Goal: Task Accomplishment & Management: Use online tool/utility

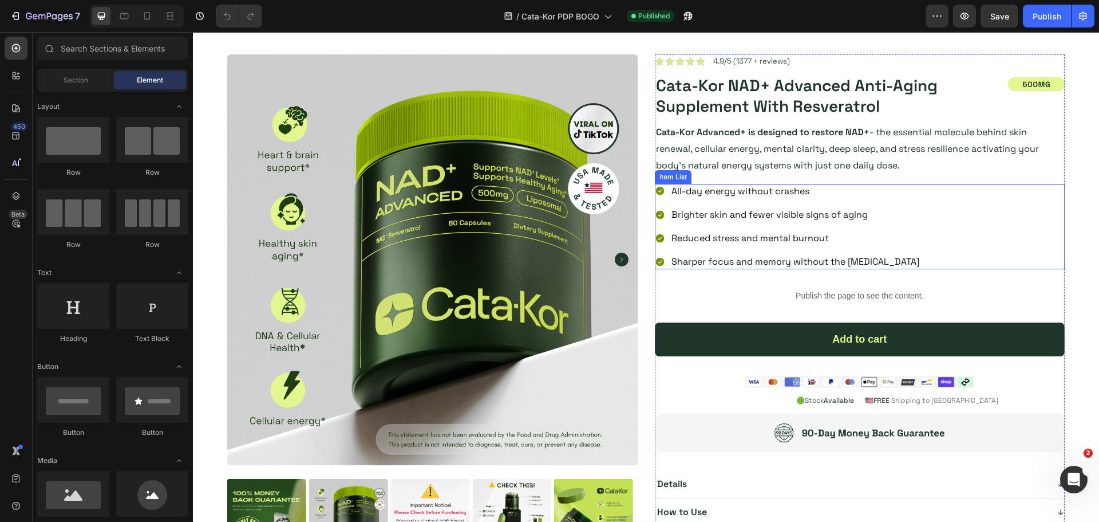
scroll to position [115, 0]
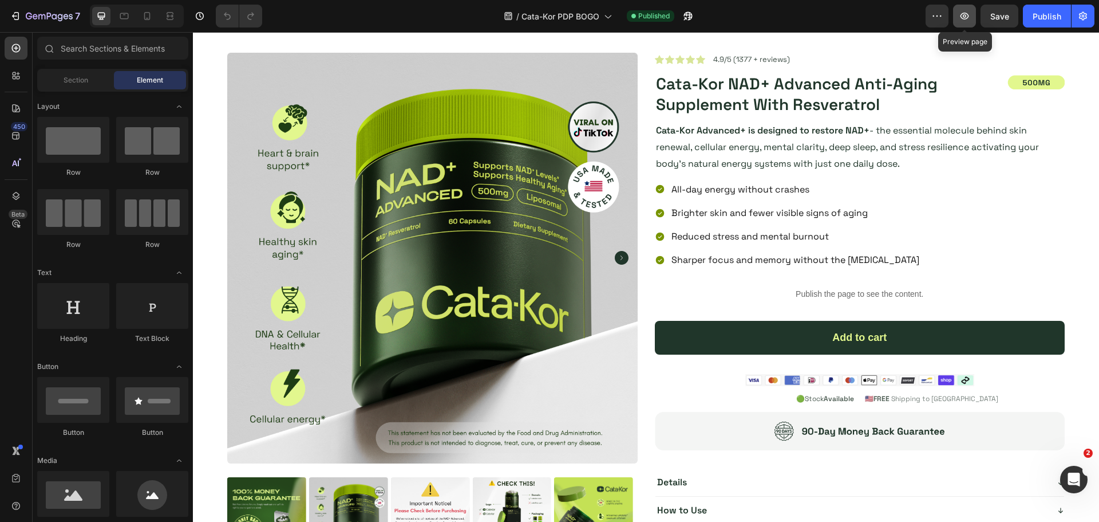
click at [968, 23] on button "button" at bounding box center [964, 16] width 23 height 23
click at [109, 49] on input "text" at bounding box center [112, 48] width 151 height 23
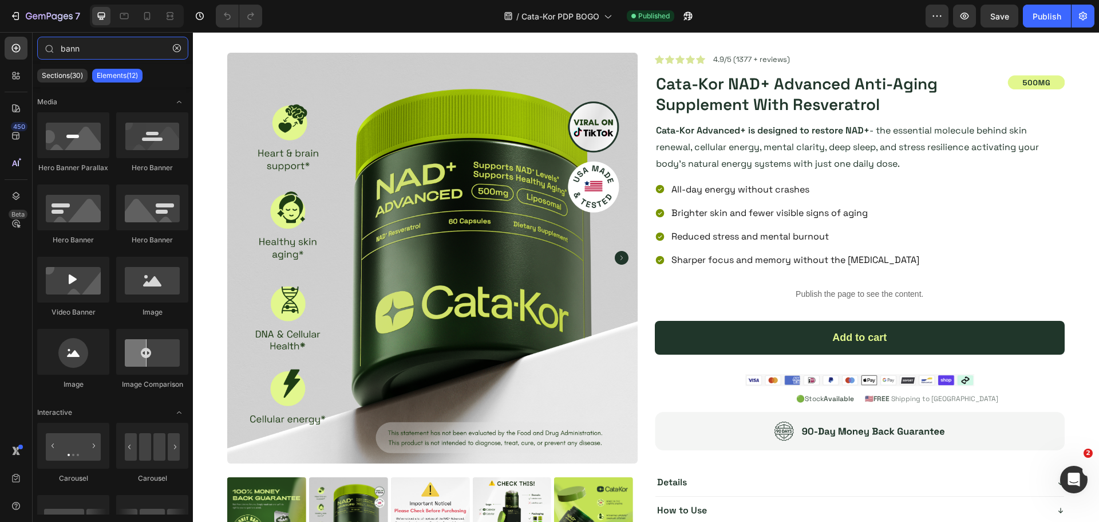
type input "bann"
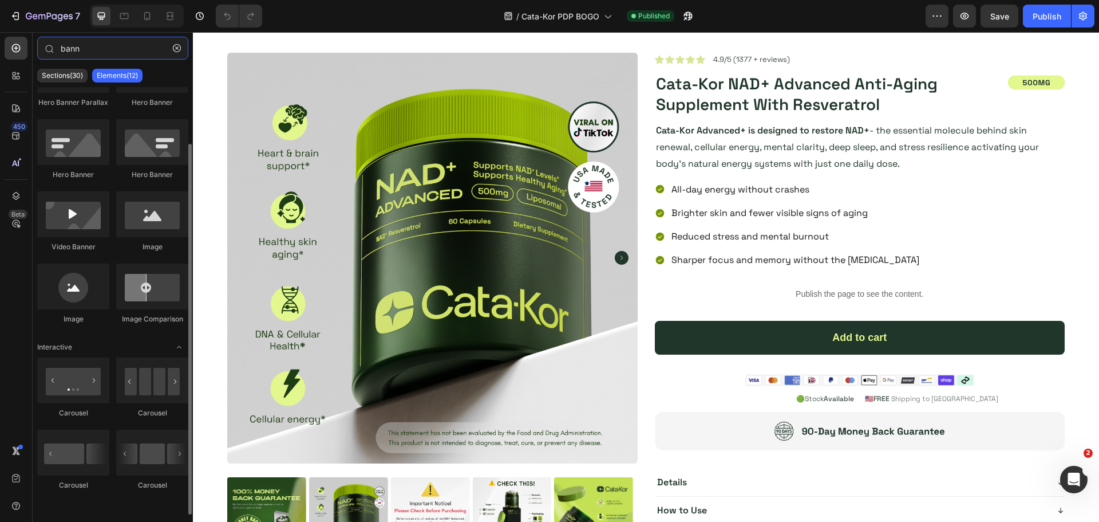
scroll to position [0, 0]
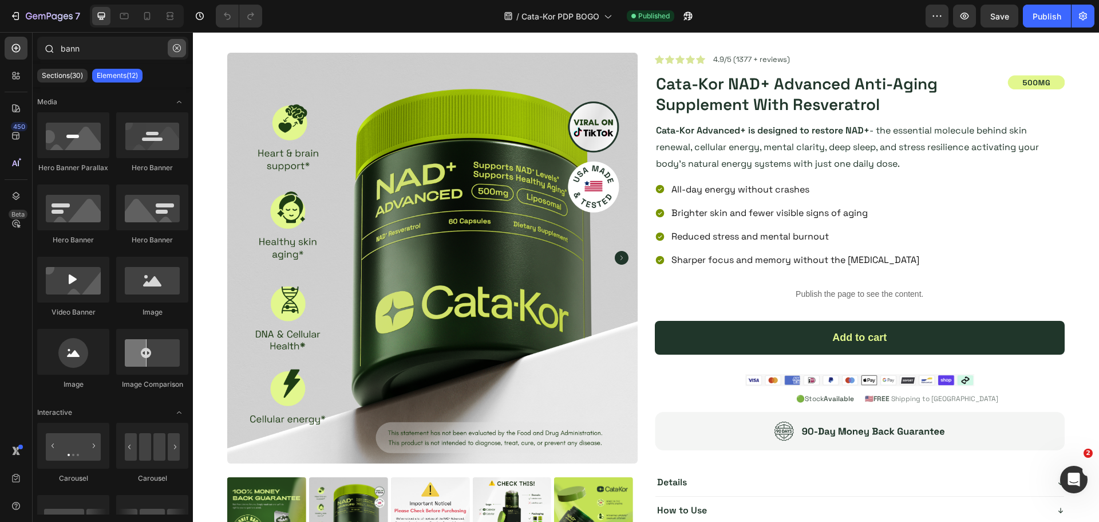
click at [173, 48] on icon "button" at bounding box center [177, 48] width 8 height 8
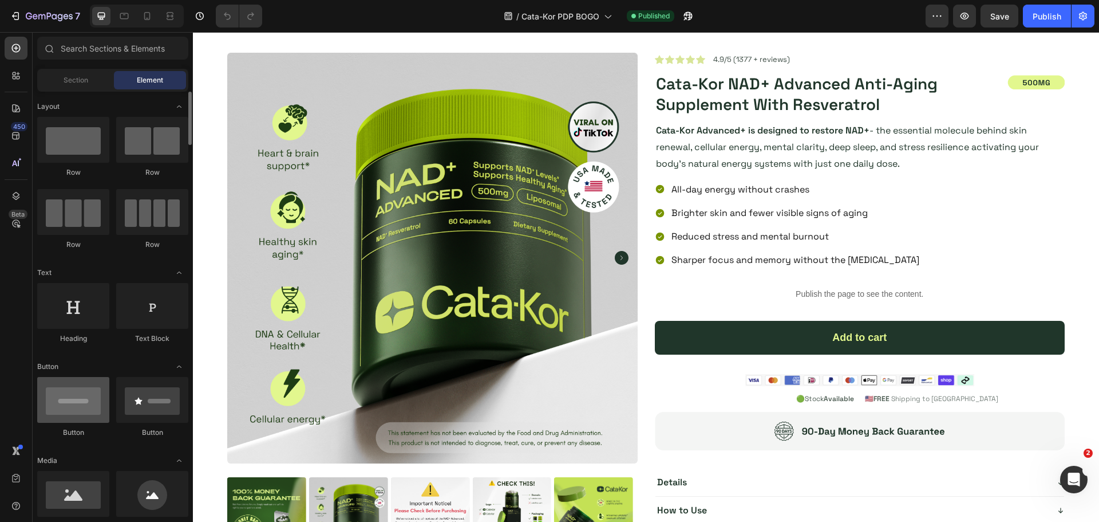
scroll to position [115, 0]
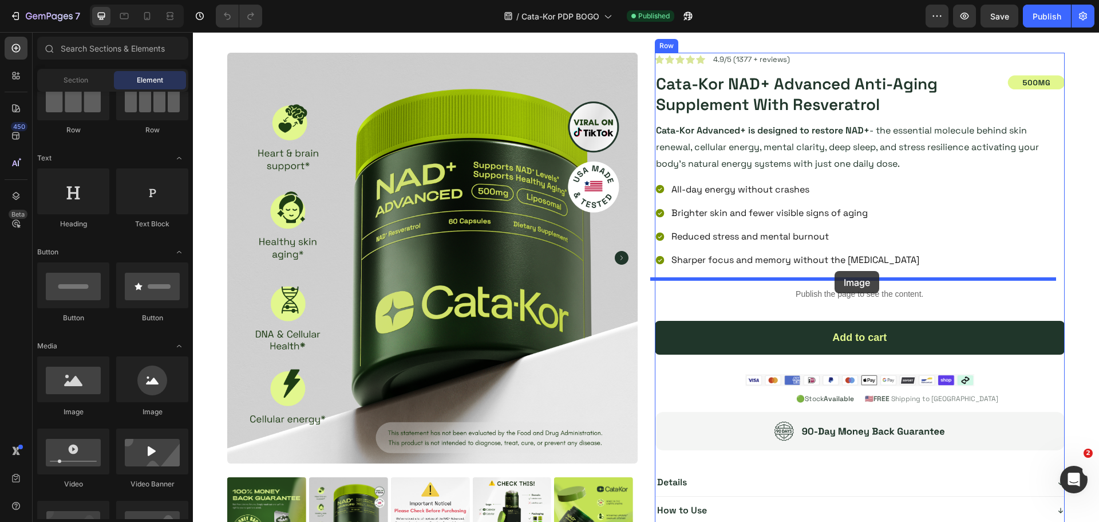
drag, startPoint x: 266, startPoint y: 422, endPoint x: 835, endPoint y: 271, distance: 588.3
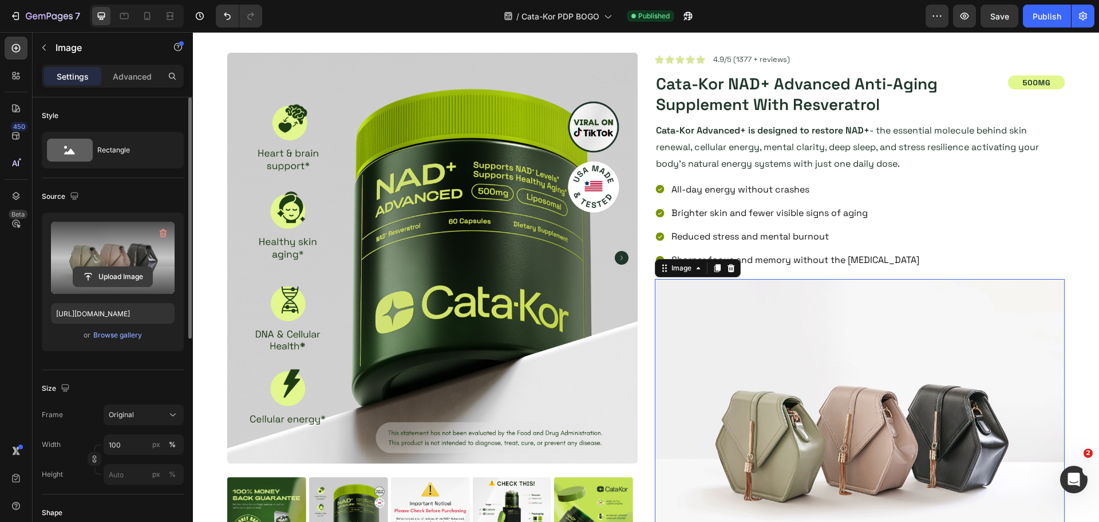
click at [132, 269] on input "file" at bounding box center [112, 276] width 79 height 19
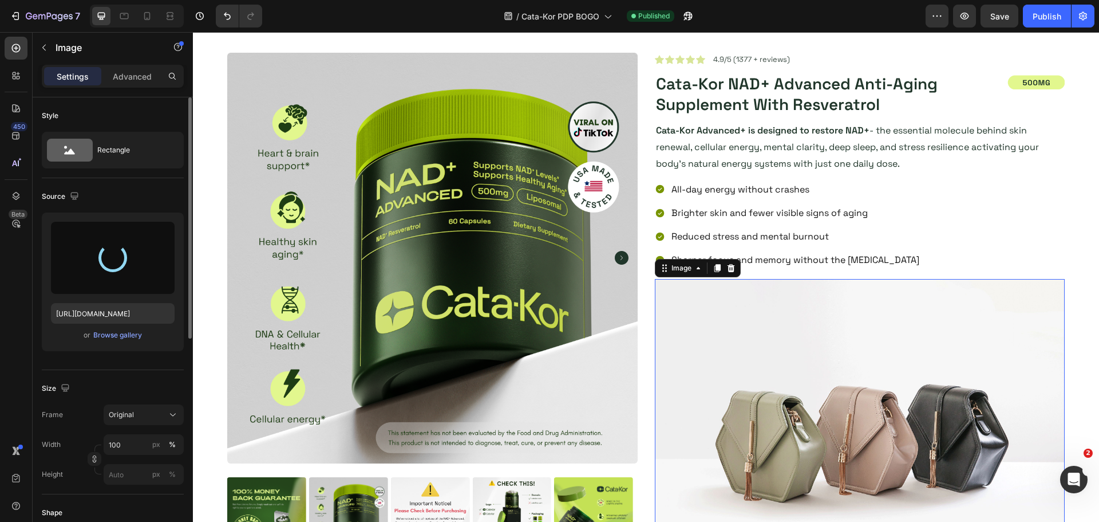
type input "[URL][DOMAIN_NAME]"
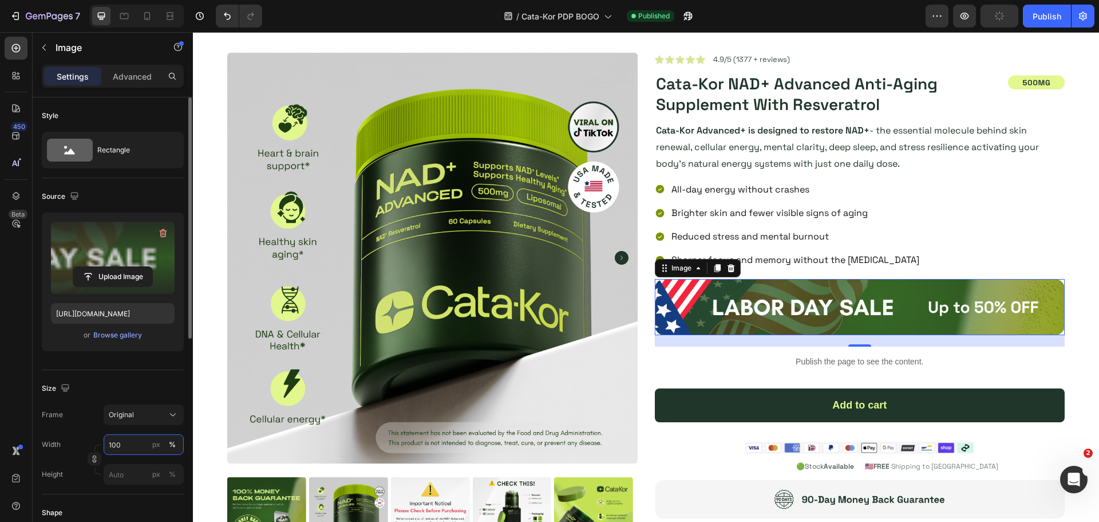
click at [127, 441] on input "100" at bounding box center [144, 444] width 80 height 21
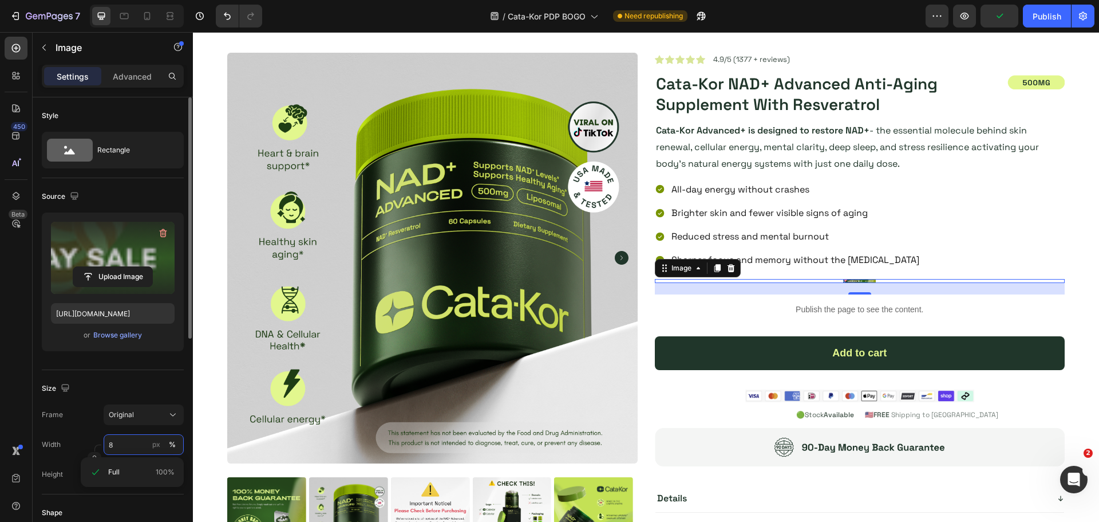
type input "80"
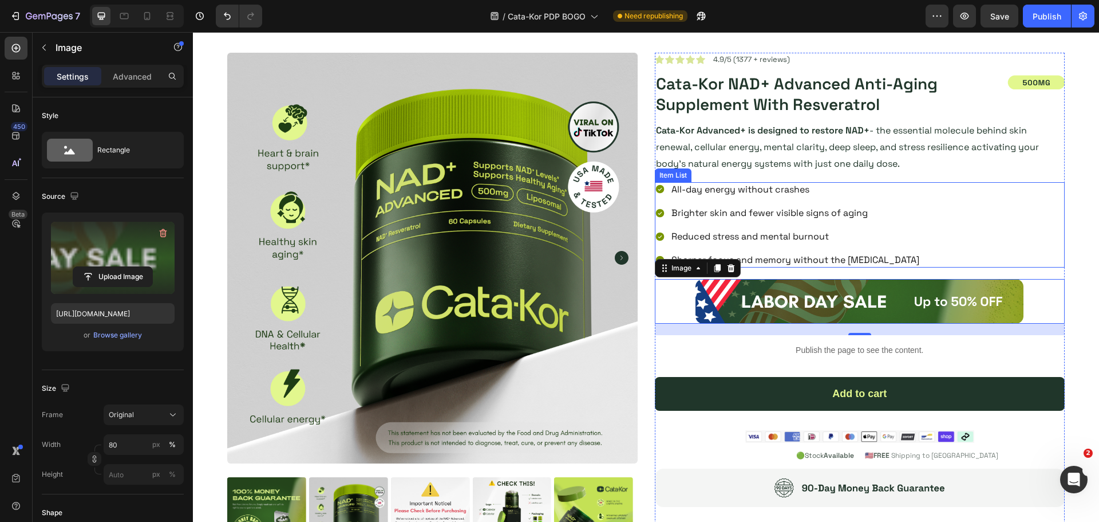
click at [906, 257] on div "All-day energy without crashes Brighter skin and fewer visible signs of aging R…" at bounding box center [860, 224] width 411 height 85
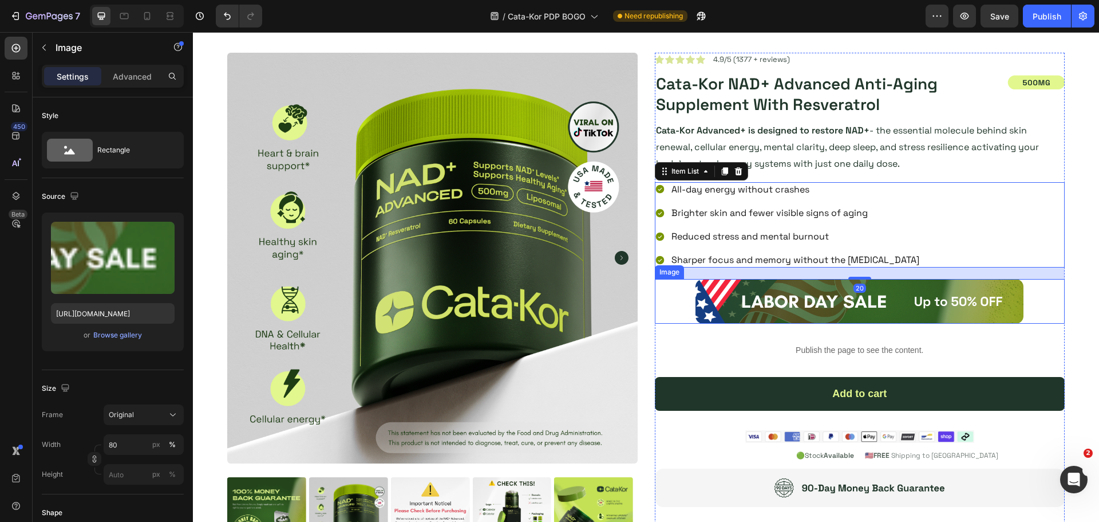
click at [885, 294] on img at bounding box center [860, 301] width 328 height 45
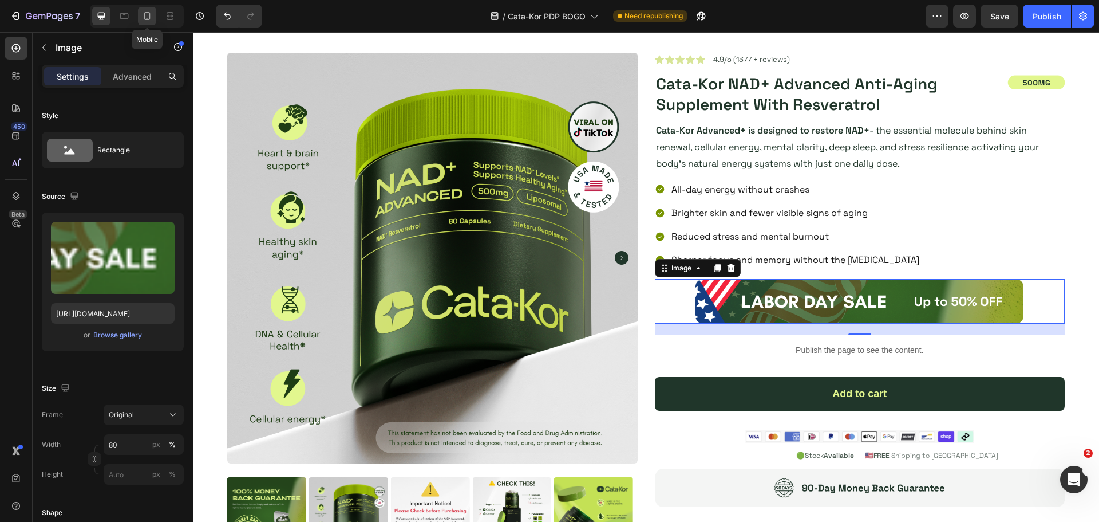
click at [145, 11] on icon at bounding box center [146, 15] width 11 height 11
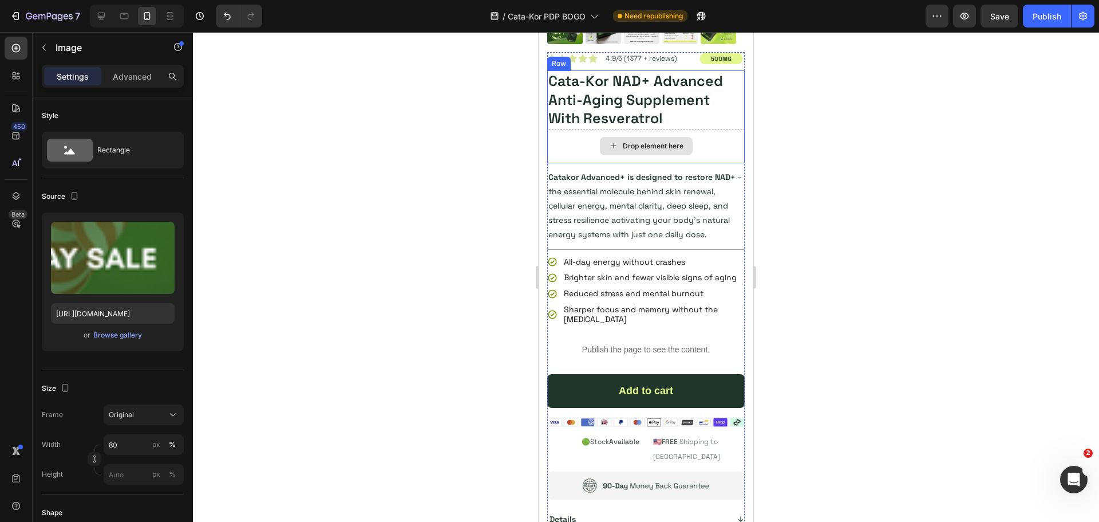
scroll to position [408, 0]
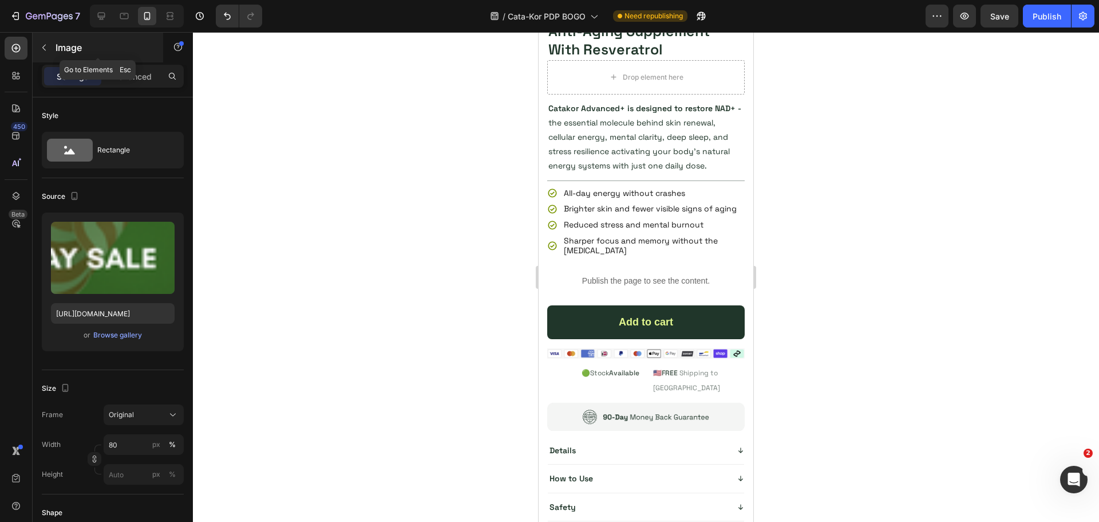
click at [42, 49] on icon "button" at bounding box center [44, 47] width 9 height 9
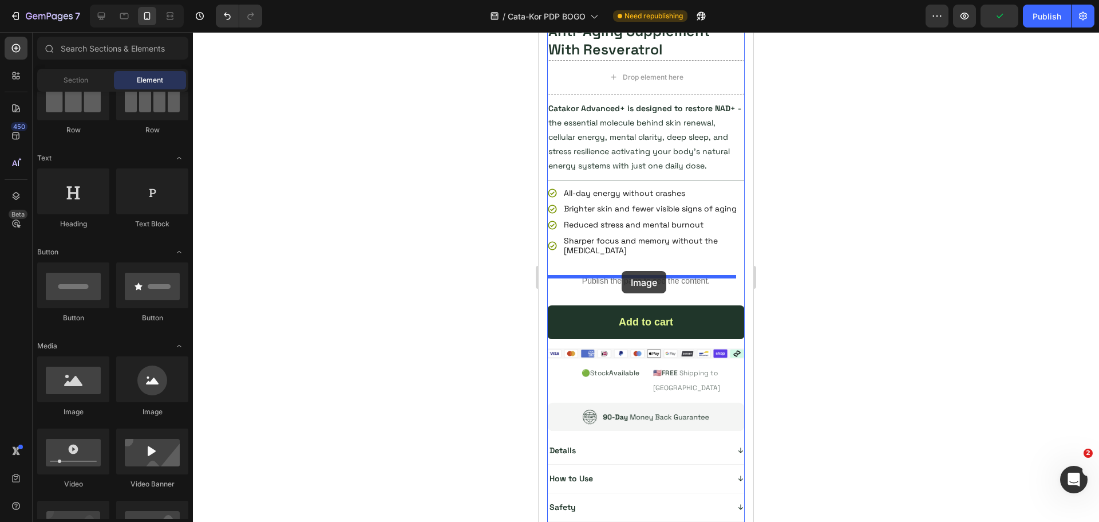
drag, startPoint x: 606, startPoint y: 422, endPoint x: 622, endPoint y: 271, distance: 152.0
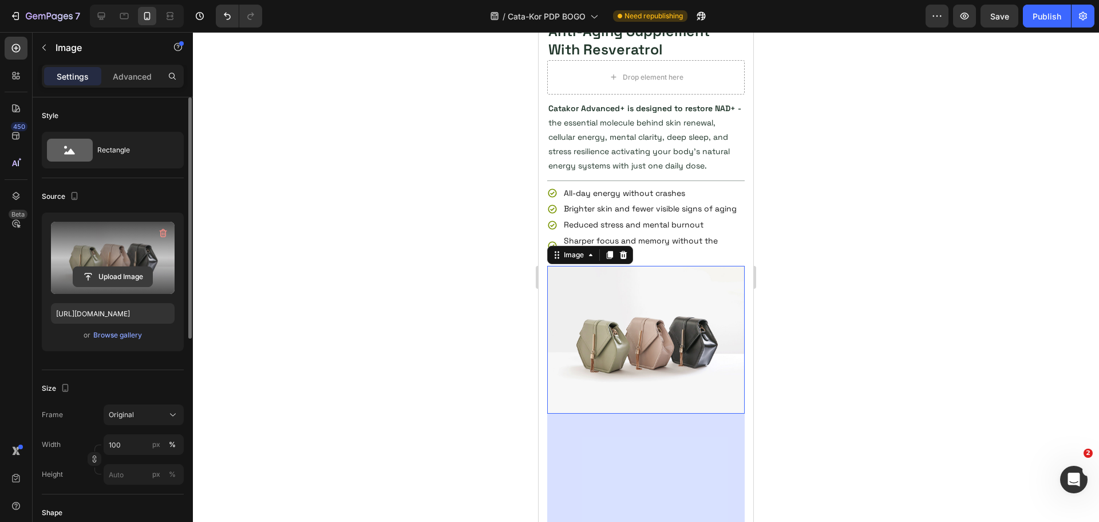
click at [127, 273] on input "file" at bounding box center [112, 276] width 79 height 19
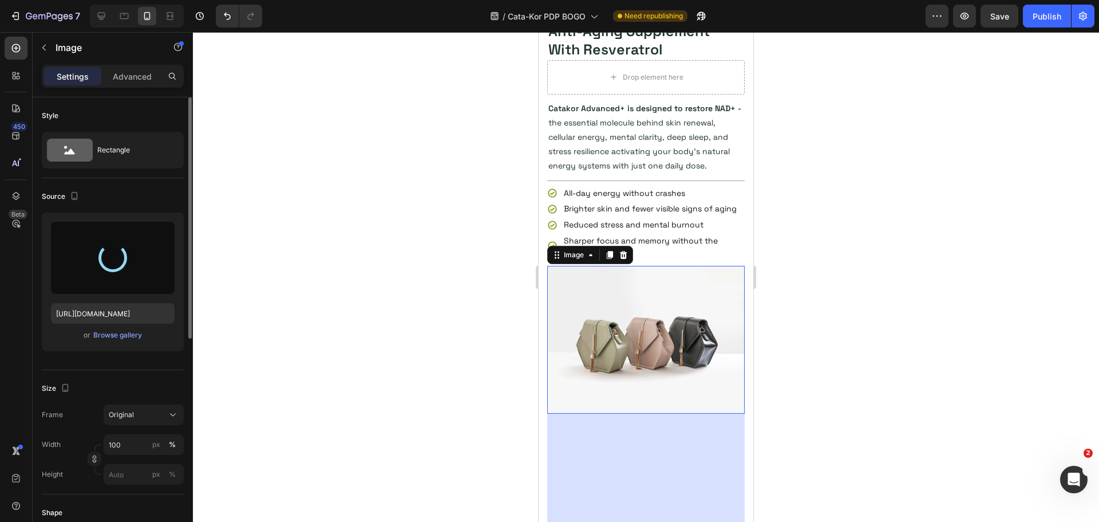
type input "[URL][DOMAIN_NAME]"
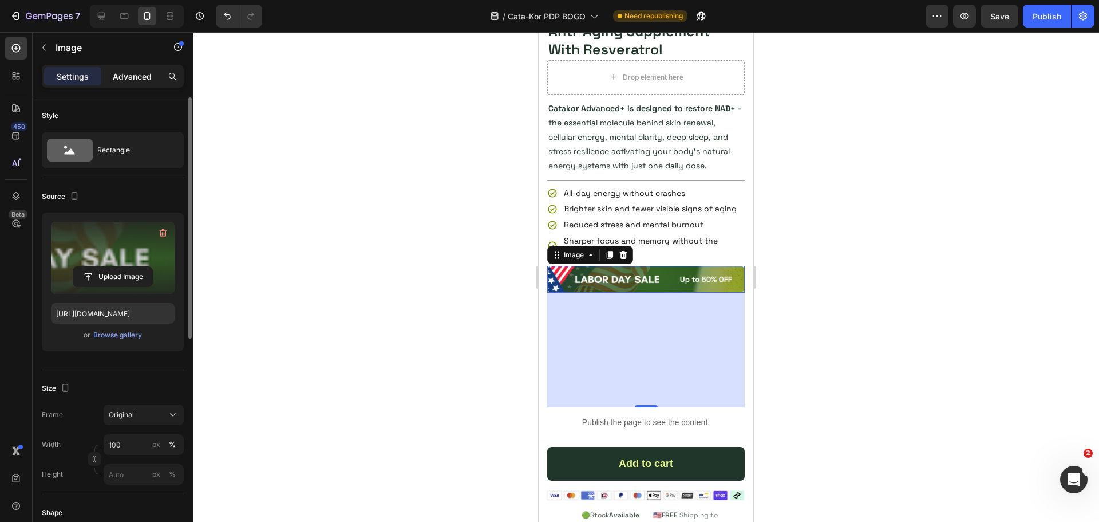
click at [124, 73] on p "Advanced" at bounding box center [132, 76] width 39 height 12
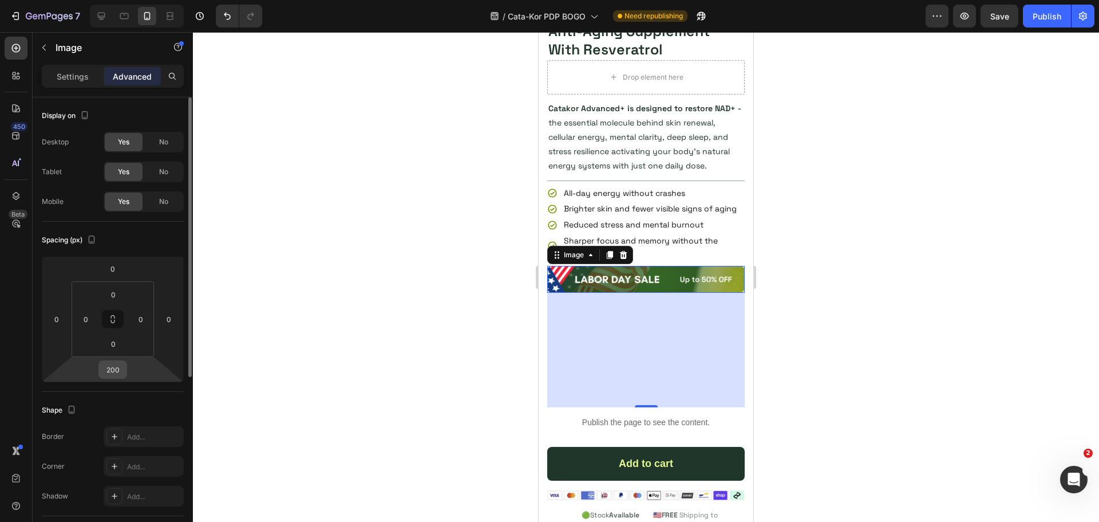
click at [120, 369] on input "200" at bounding box center [112, 369] width 23 height 17
type input "20"
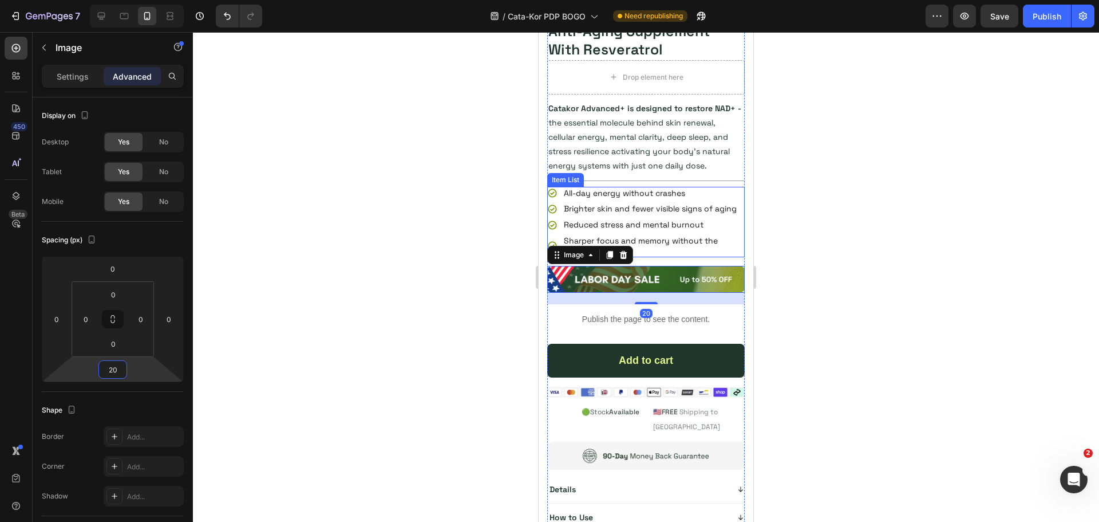
click at [689, 255] on p "Sharper focus and memory without the [MEDICAL_DATA]" at bounding box center [653, 245] width 179 height 19
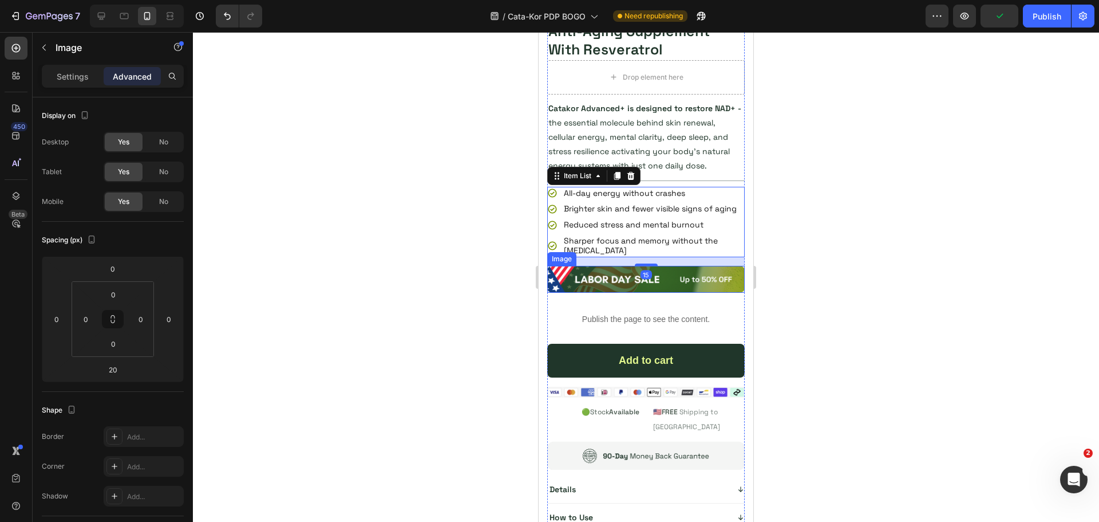
click at [616, 293] on img at bounding box center [646, 279] width 198 height 27
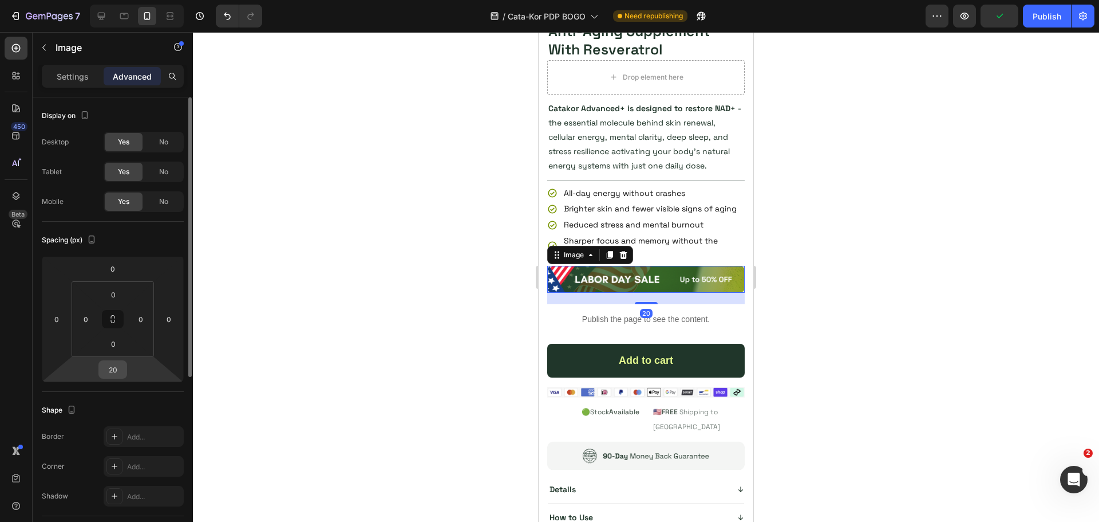
click at [115, 370] on input "20" at bounding box center [112, 369] width 23 height 17
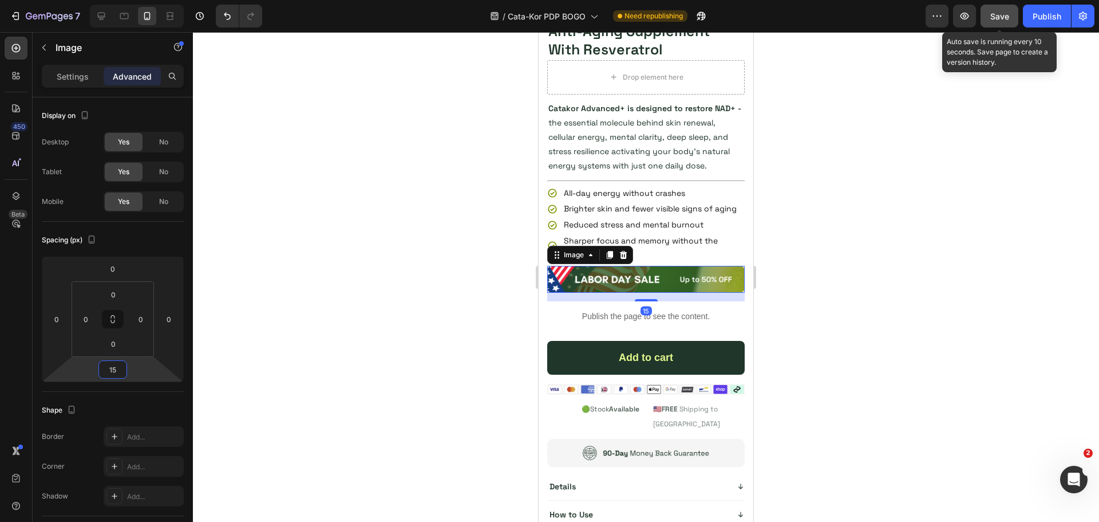
click at [986, 19] on button "Save" at bounding box center [1000, 16] width 38 height 23
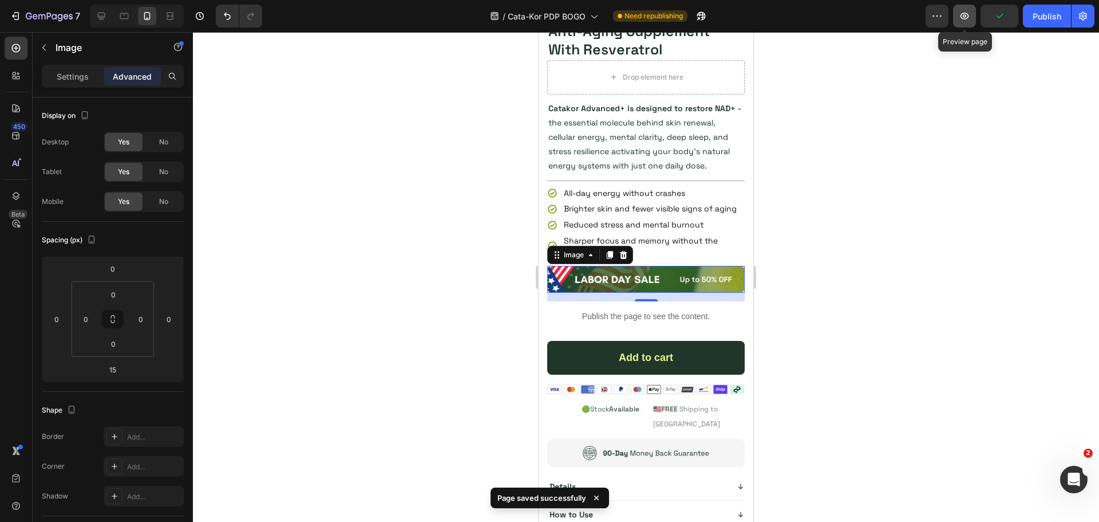
click at [962, 16] on icon "button" at bounding box center [964, 15] width 11 height 11
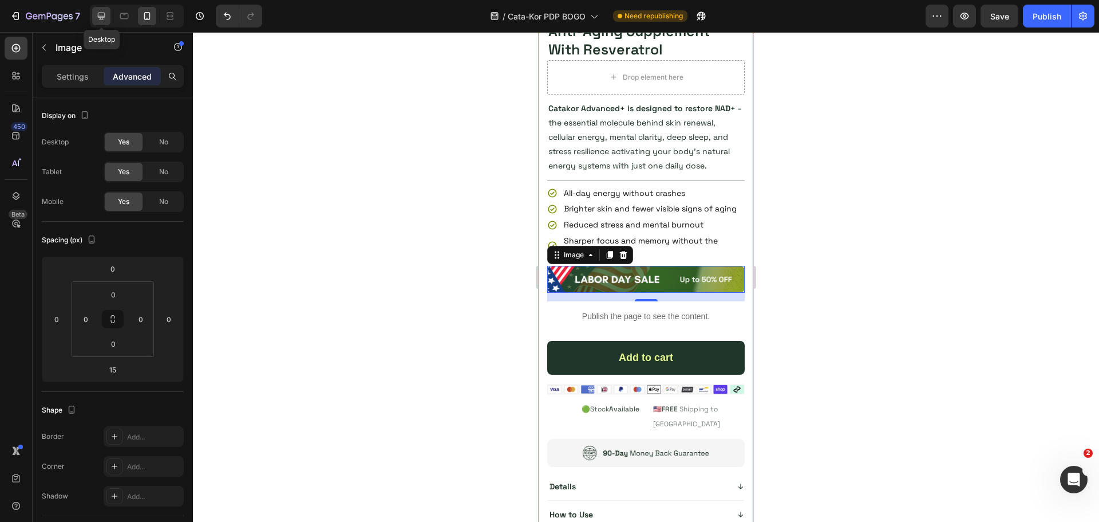
click at [100, 15] on icon at bounding box center [101, 15] width 11 height 11
type input "200"
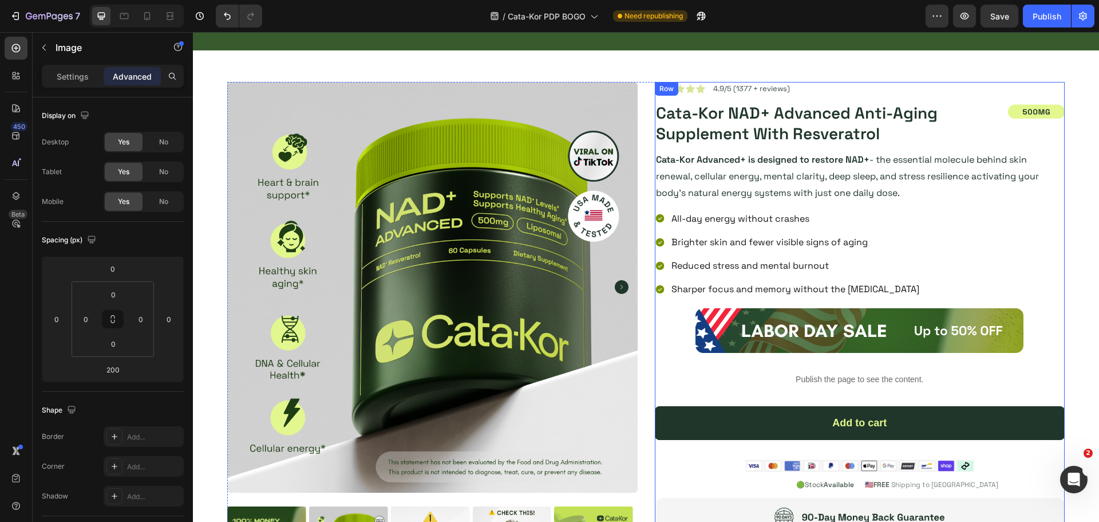
scroll to position [85, 0]
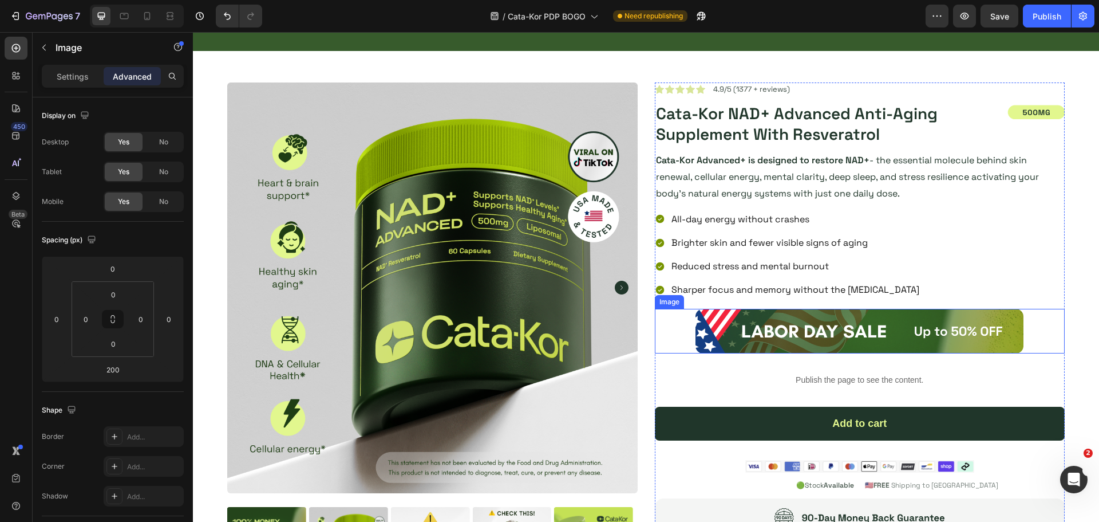
click at [718, 335] on img at bounding box center [860, 331] width 328 height 45
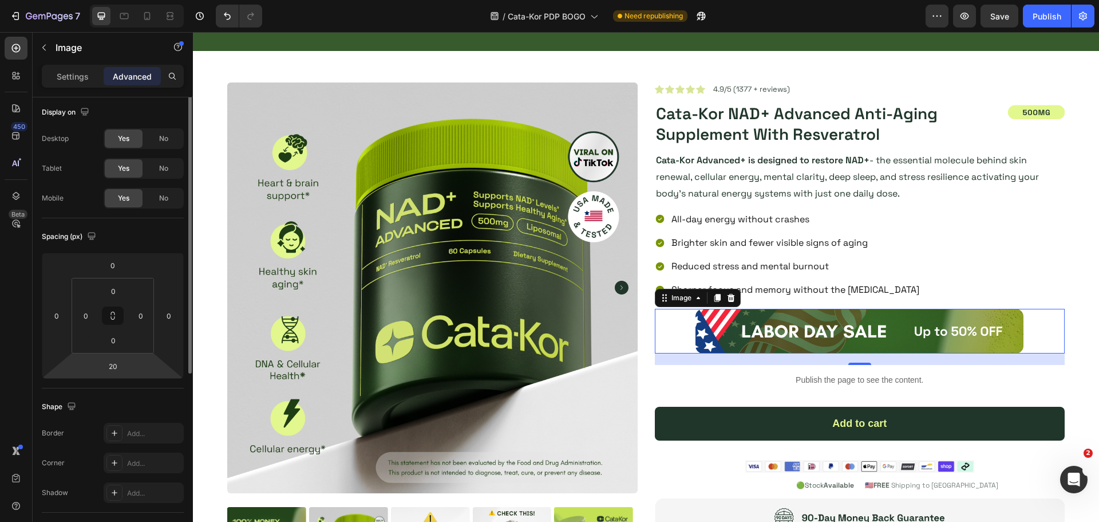
scroll to position [0, 0]
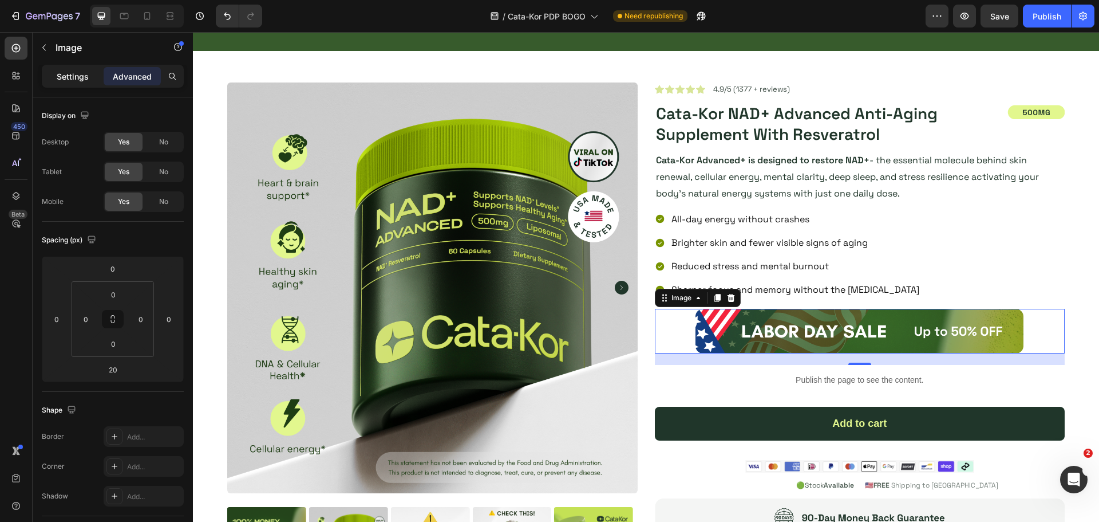
click at [81, 78] on p "Settings" at bounding box center [73, 76] width 32 height 12
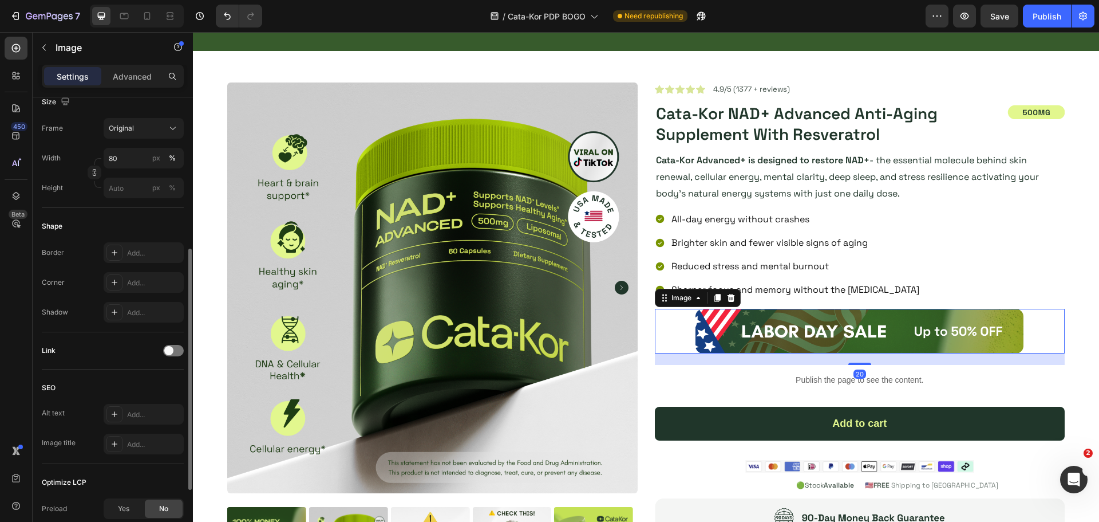
scroll to position [408, 0]
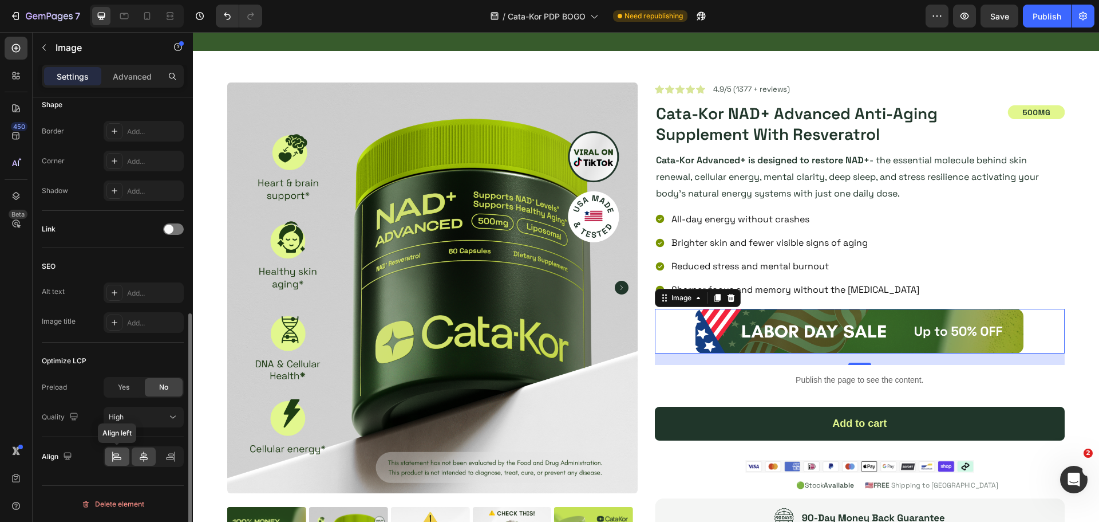
click at [115, 459] on icon at bounding box center [117, 458] width 8 height 3
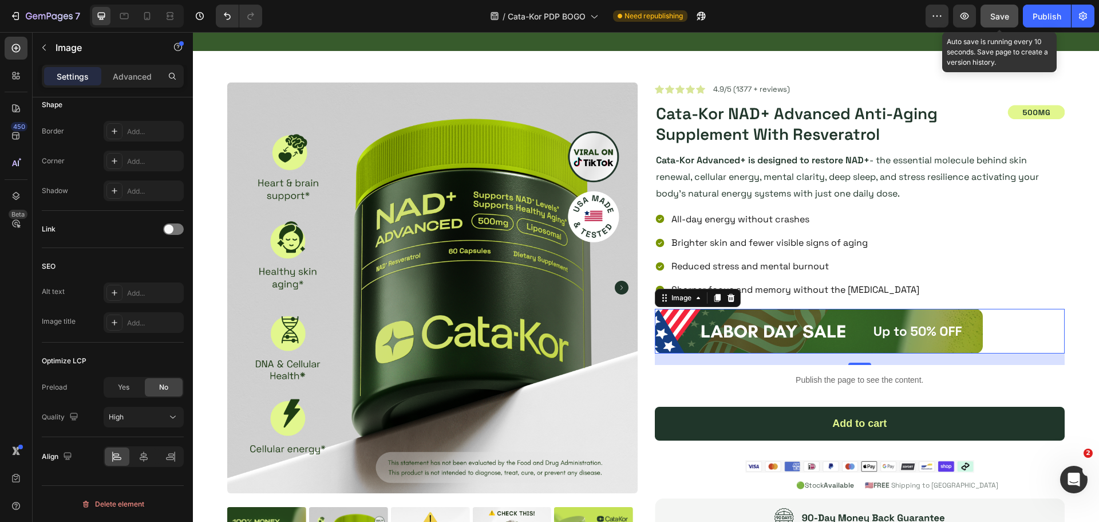
click at [989, 15] on button "Save" at bounding box center [1000, 16] width 38 height 23
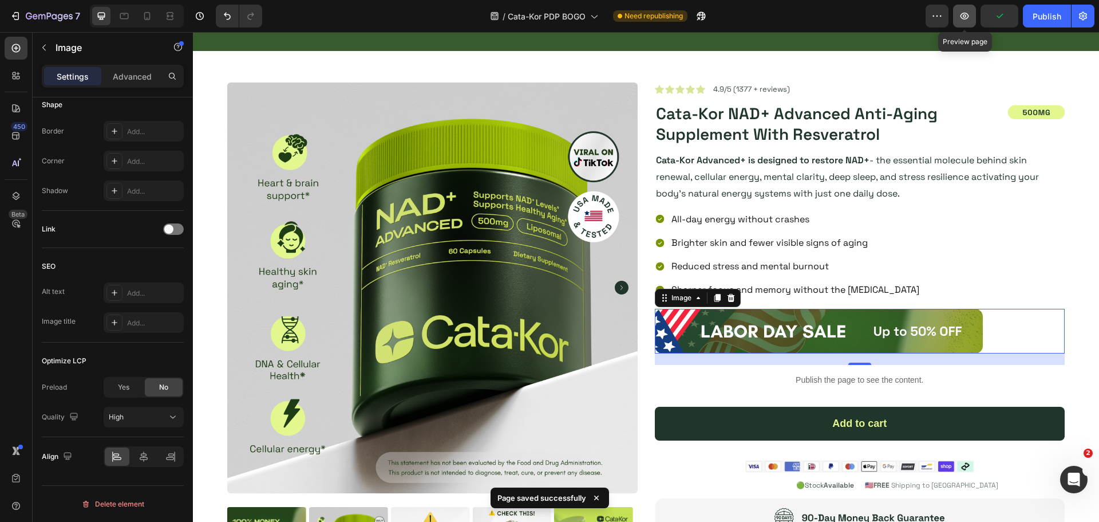
click at [959, 16] on icon "button" at bounding box center [964, 15] width 11 height 11
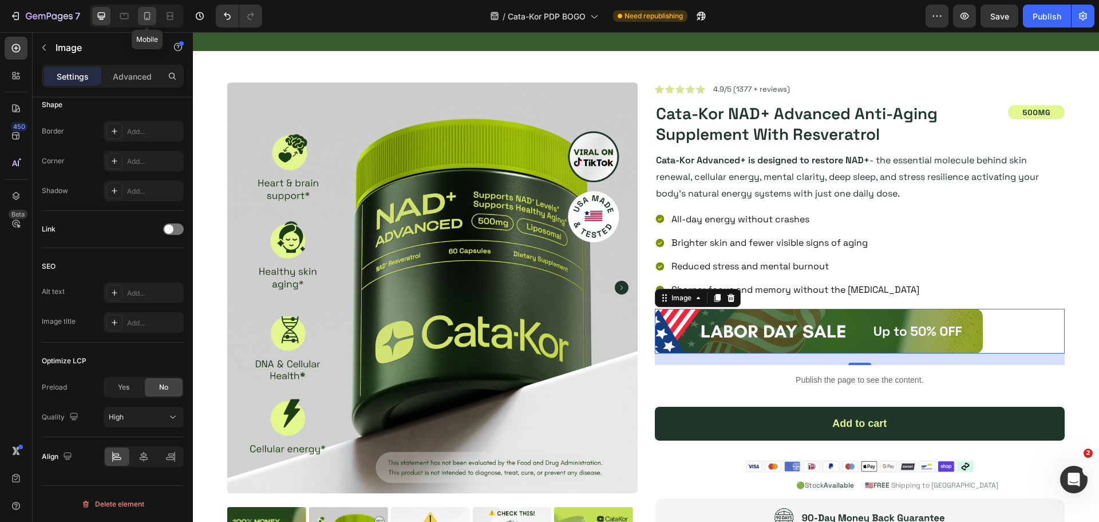
click at [145, 12] on icon at bounding box center [146, 15] width 11 height 11
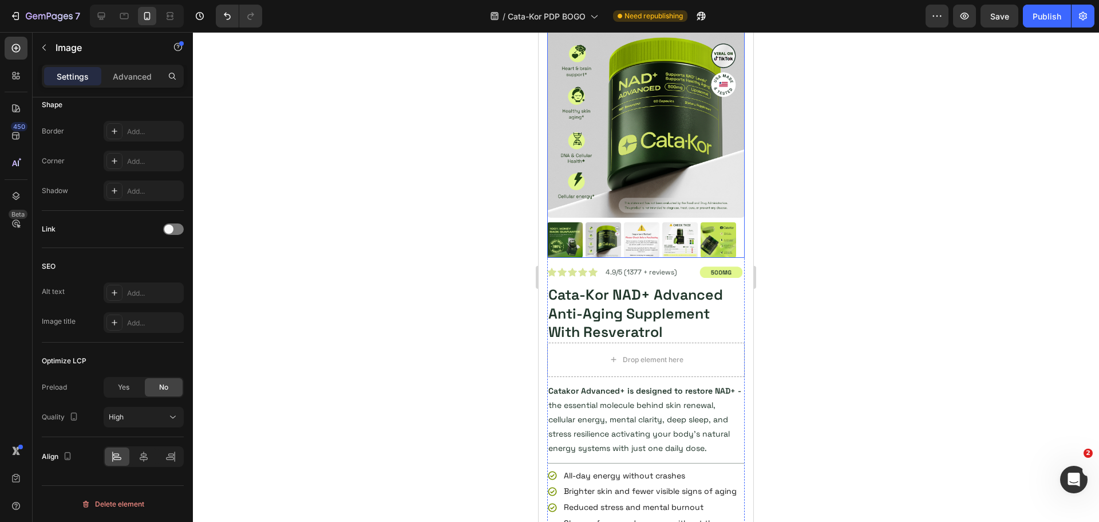
scroll to position [274, 0]
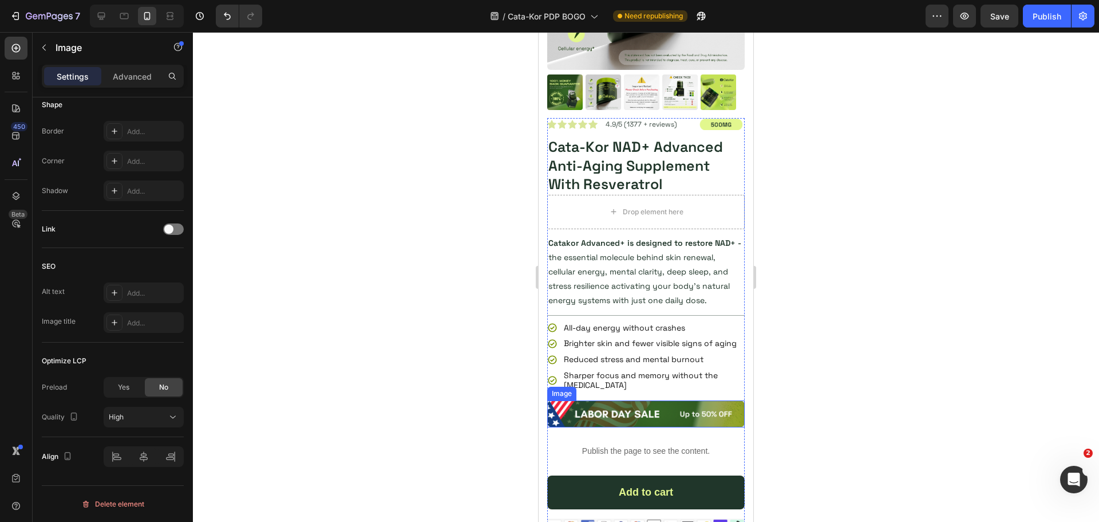
click at [591, 426] on img at bounding box center [646, 413] width 198 height 27
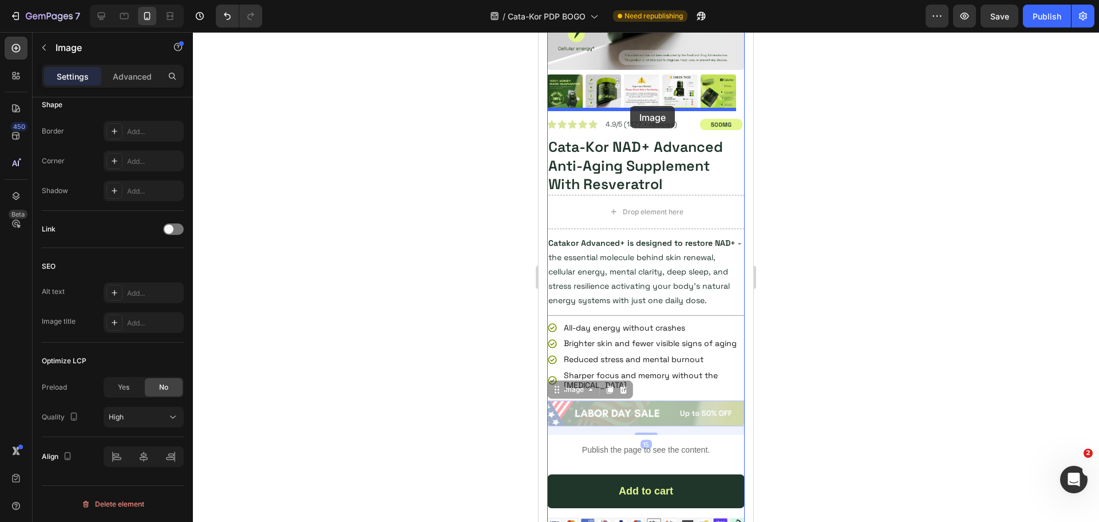
drag, startPoint x: 589, startPoint y: 425, endPoint x: 630, endPoint y: 106, distance: 321.6
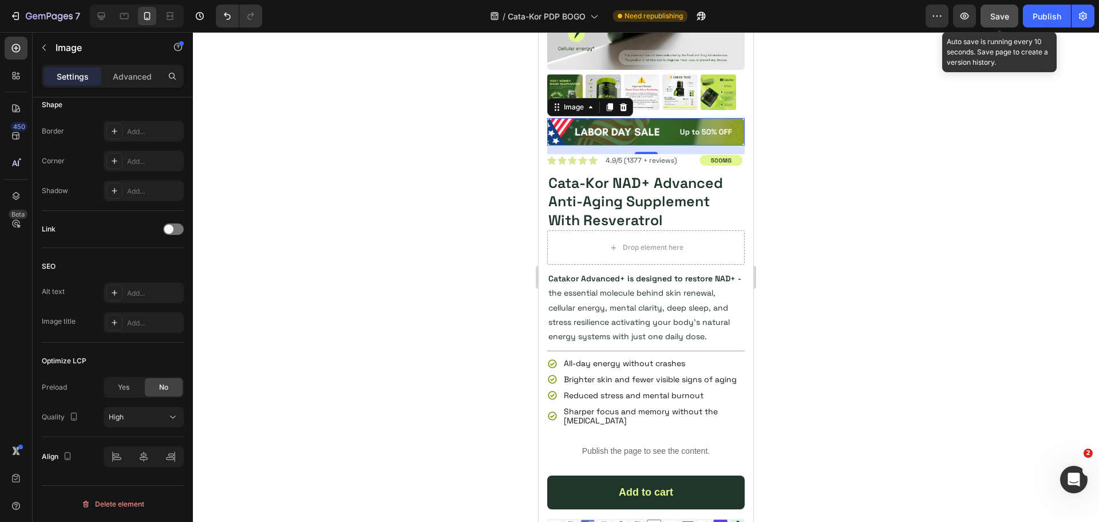
click at [1004, 17] on span "Save" at bounding box center [1000, 16] width 19 height 10
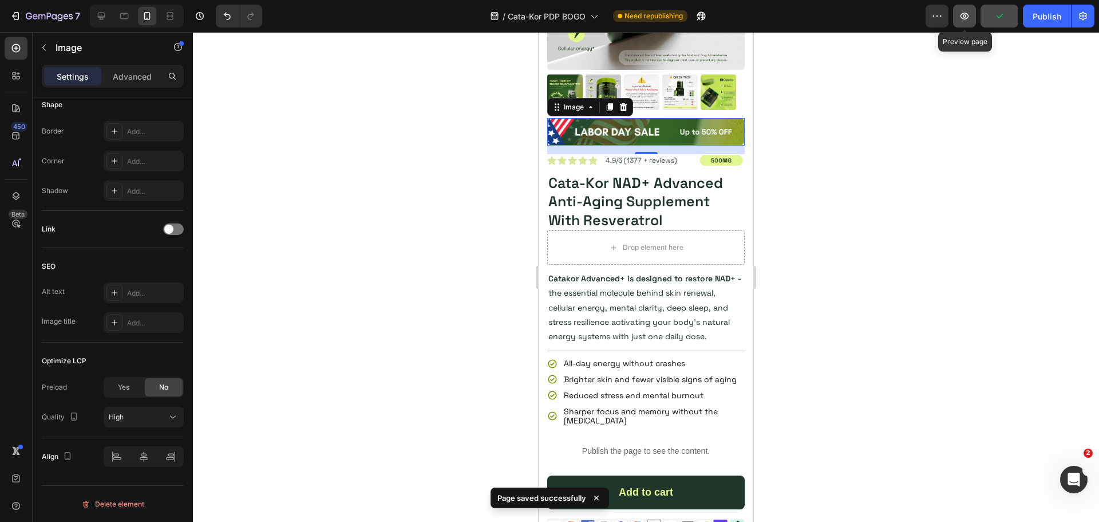
click at [965, 17] on icon "button" at bounding box center [965, 16] width 9 height 7
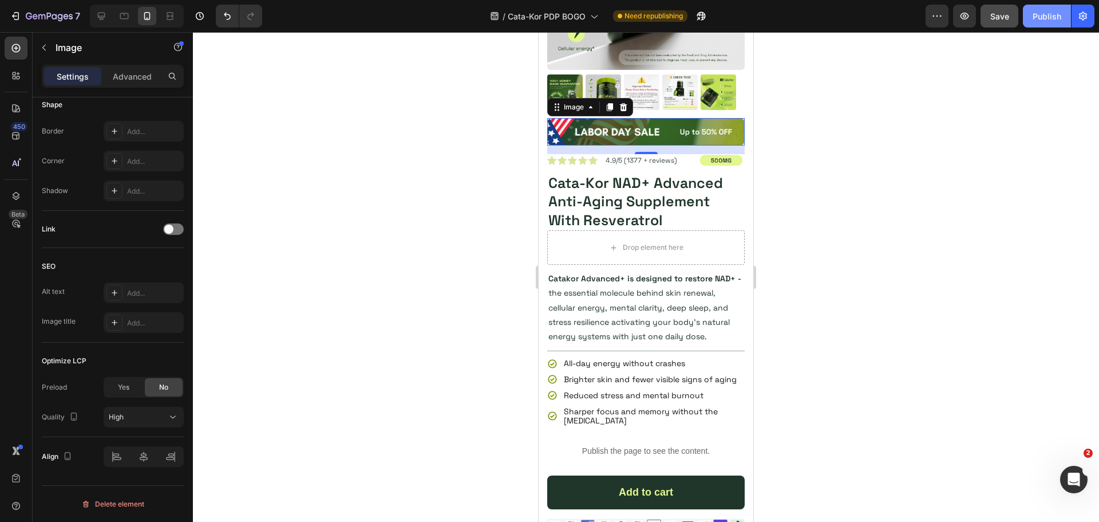
click at [1045, 10] on div "Publish" at bounding box center [1047, 16] width 29 height 12
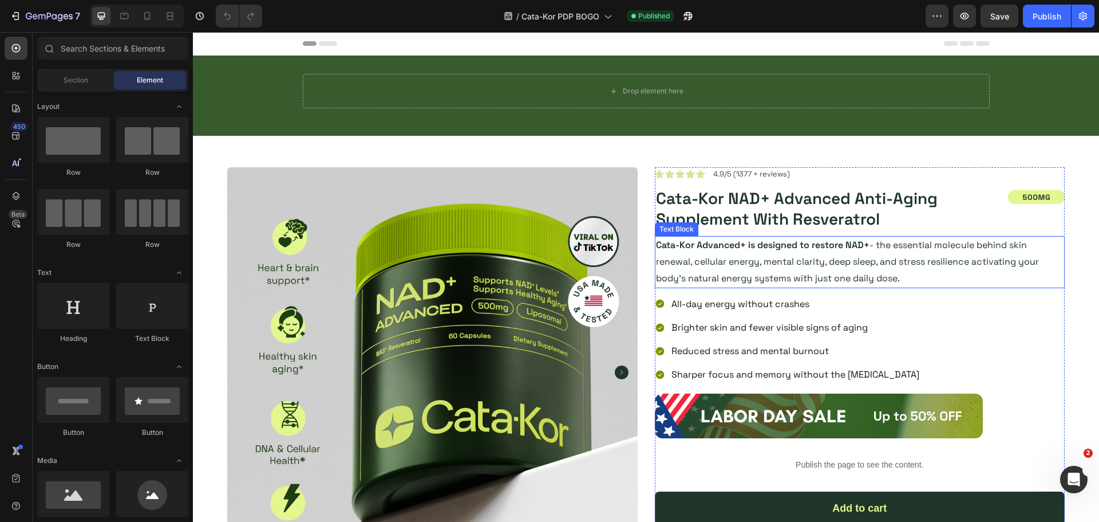
scroll to position [172, 0]
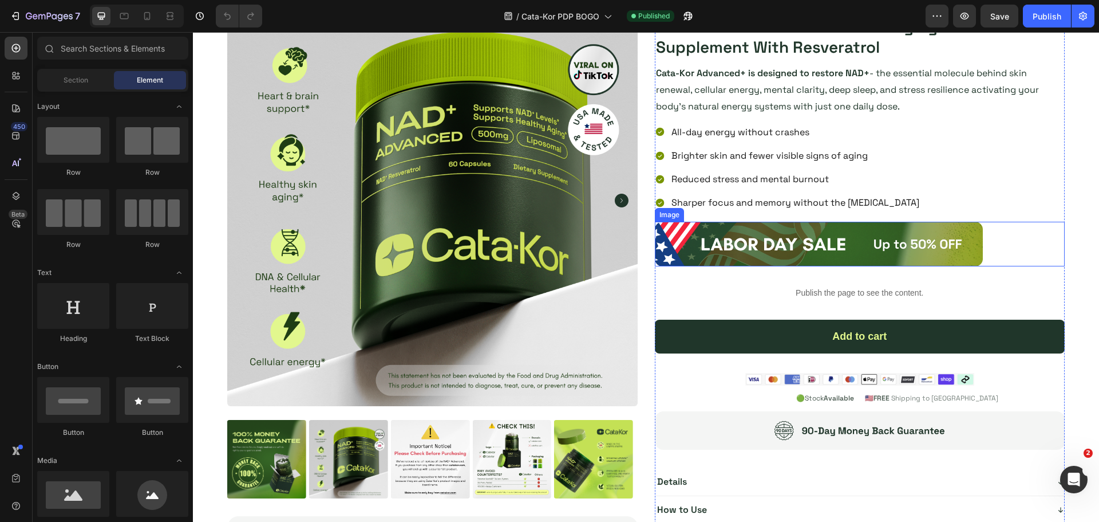
click at [955, 244] on img at bounding box center [819, 244] width 328 height 45
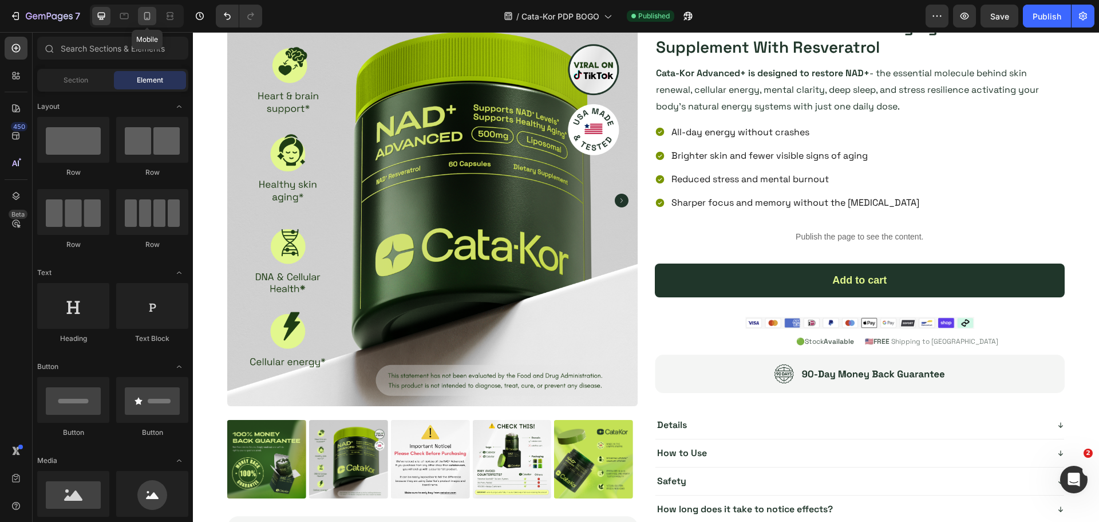
click at [148, 15] on icon at bounding box center [146, 15] width 11 height 11
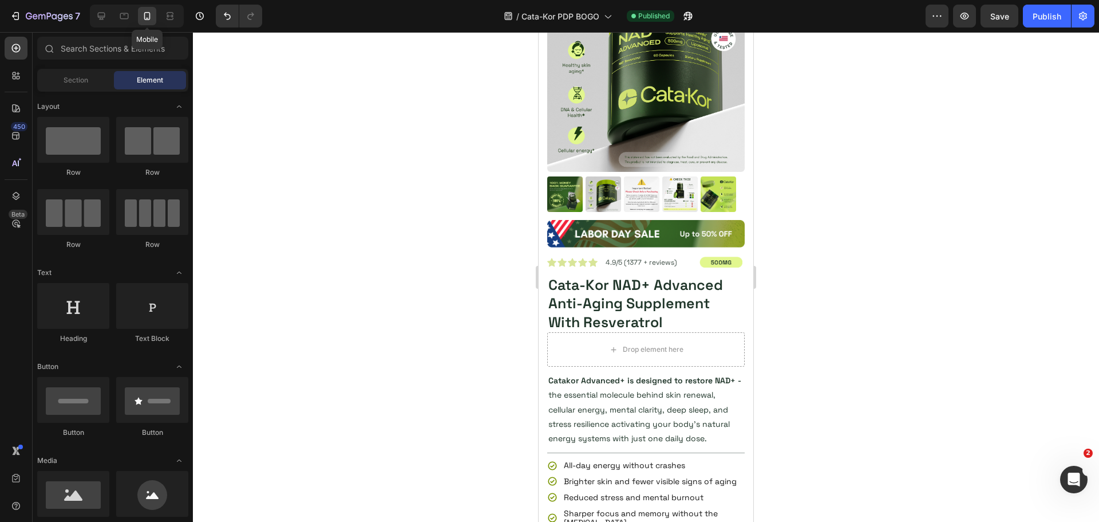
scroll to position [134, 0]
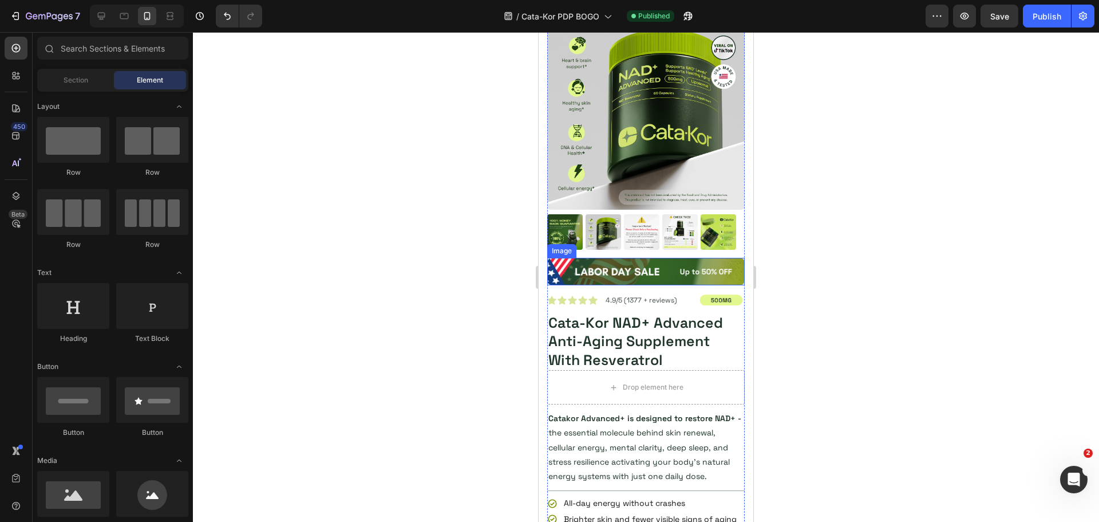
click at [585, 259] on img at bounding box center [646, 271] width 198 height 27
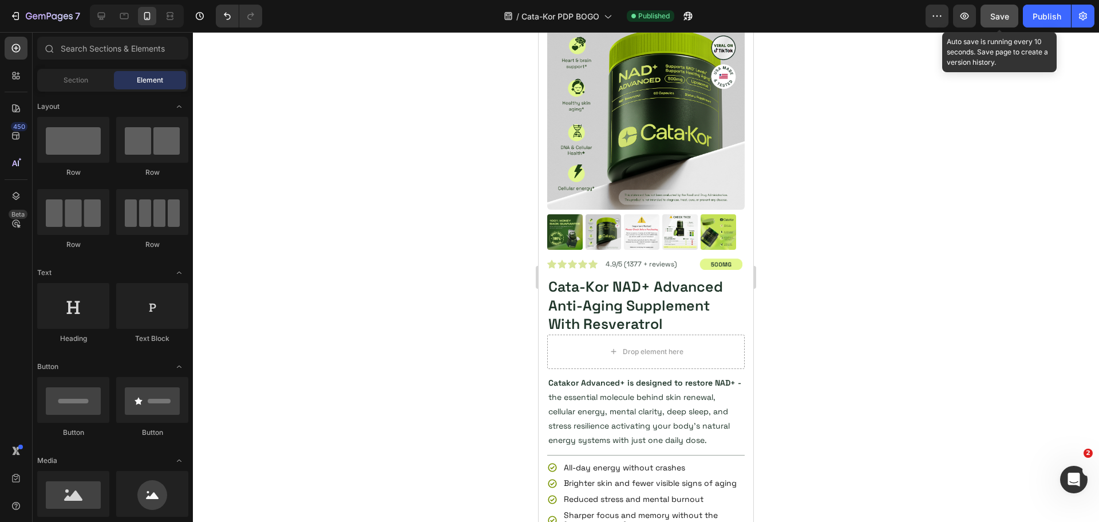
click at [1000, 16] on span "Save" at bounding box center [1000, 16] width 19 height 10
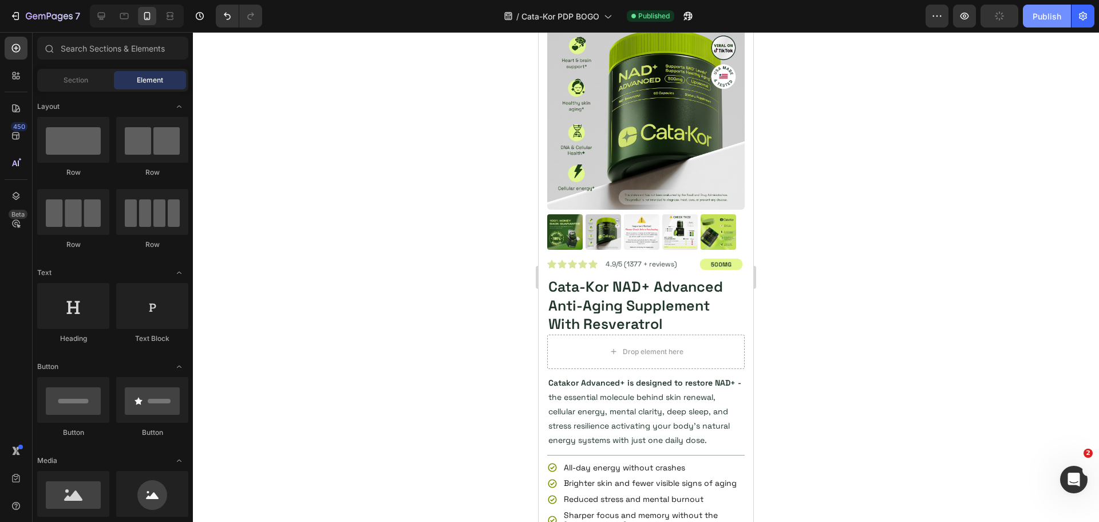
click at [1040, 16] on div "Publish" at bounding box center [1047, 16] width 29 height 12
